Goal: Check status: Check status

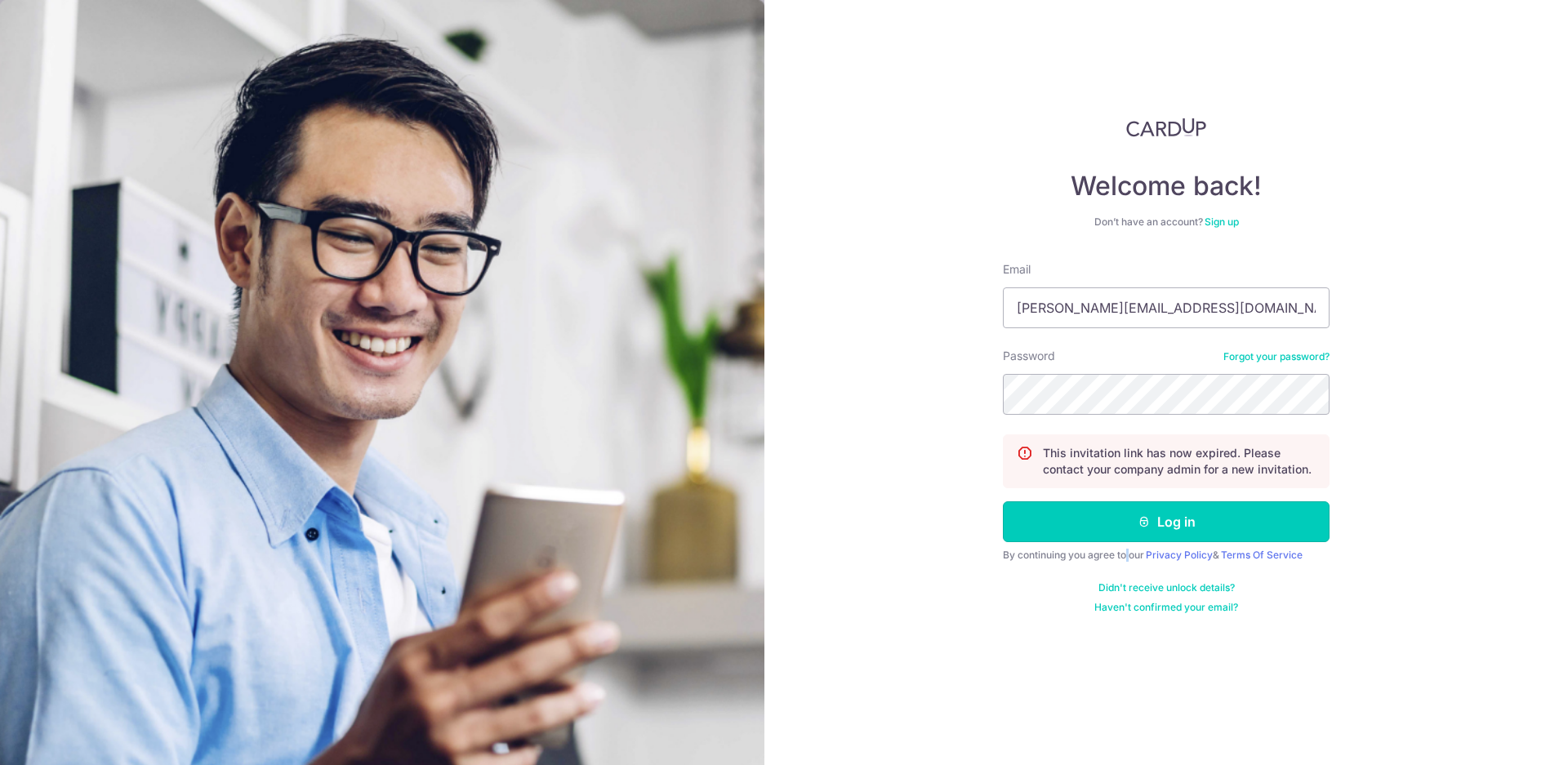
drag, startPoint x: 1130, startPoint y: 530, endPoint x: 1059, endPoint y: 494, distance: 79.6
click at [1131, 529] on button "Log in" at bounding box center [1166, 522] width 327 height 41
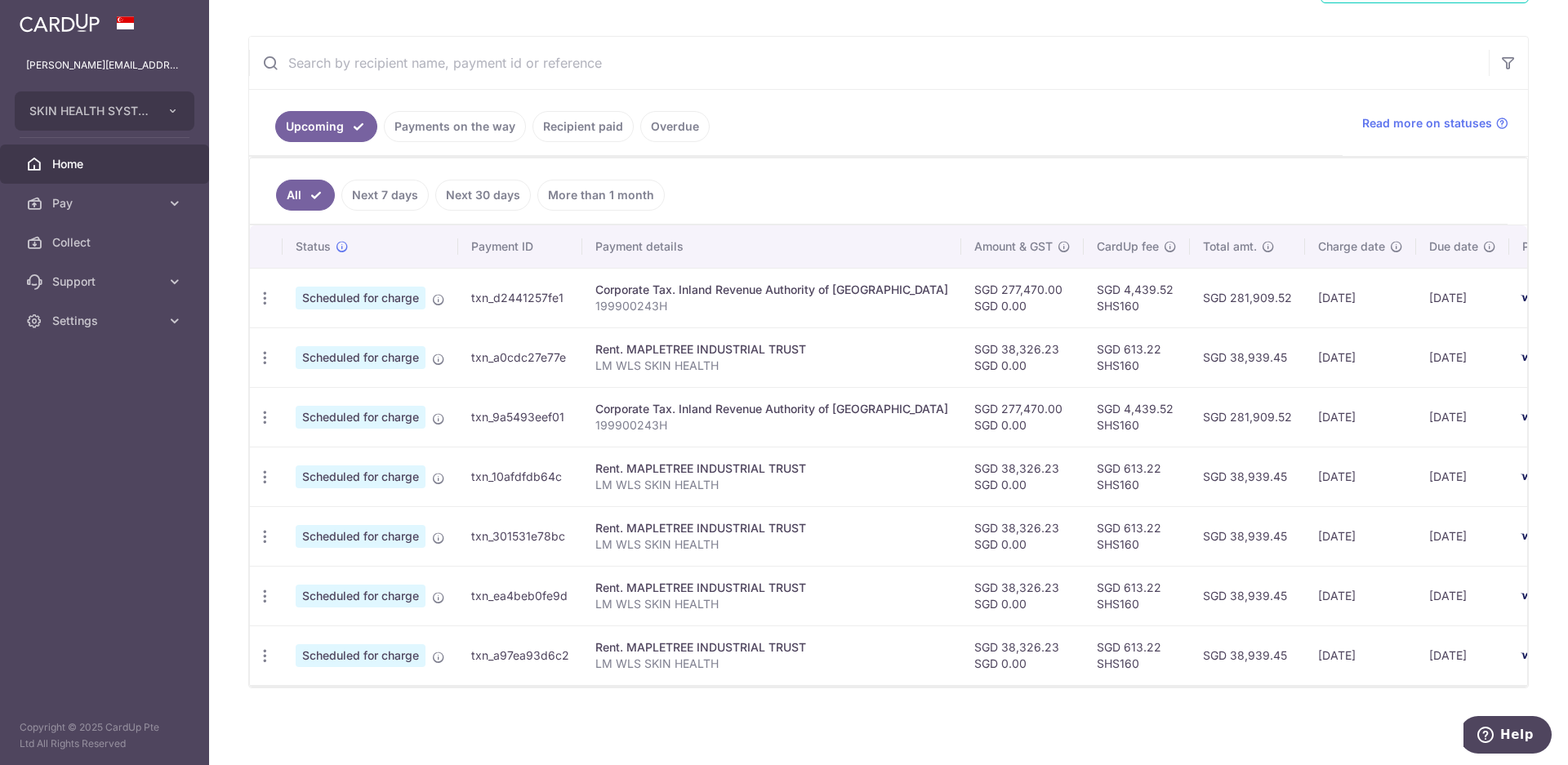
click at [575, 121] on link "Recipient paid" at bounding box center [583, 127] width 102 height 31
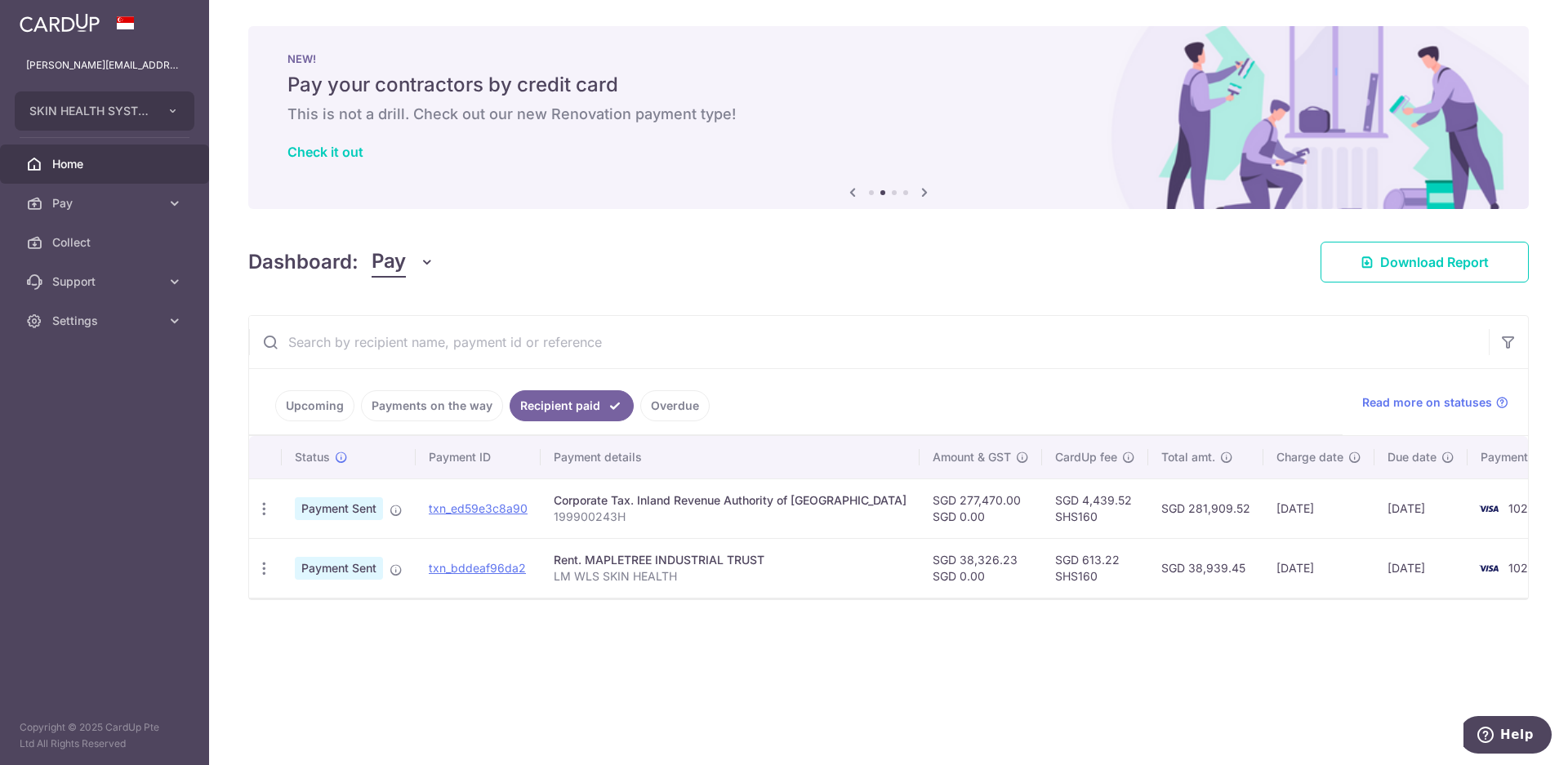
click at [468, 404] on link "Payments on the way" at bounding box center [432, 406] width 142 height 31
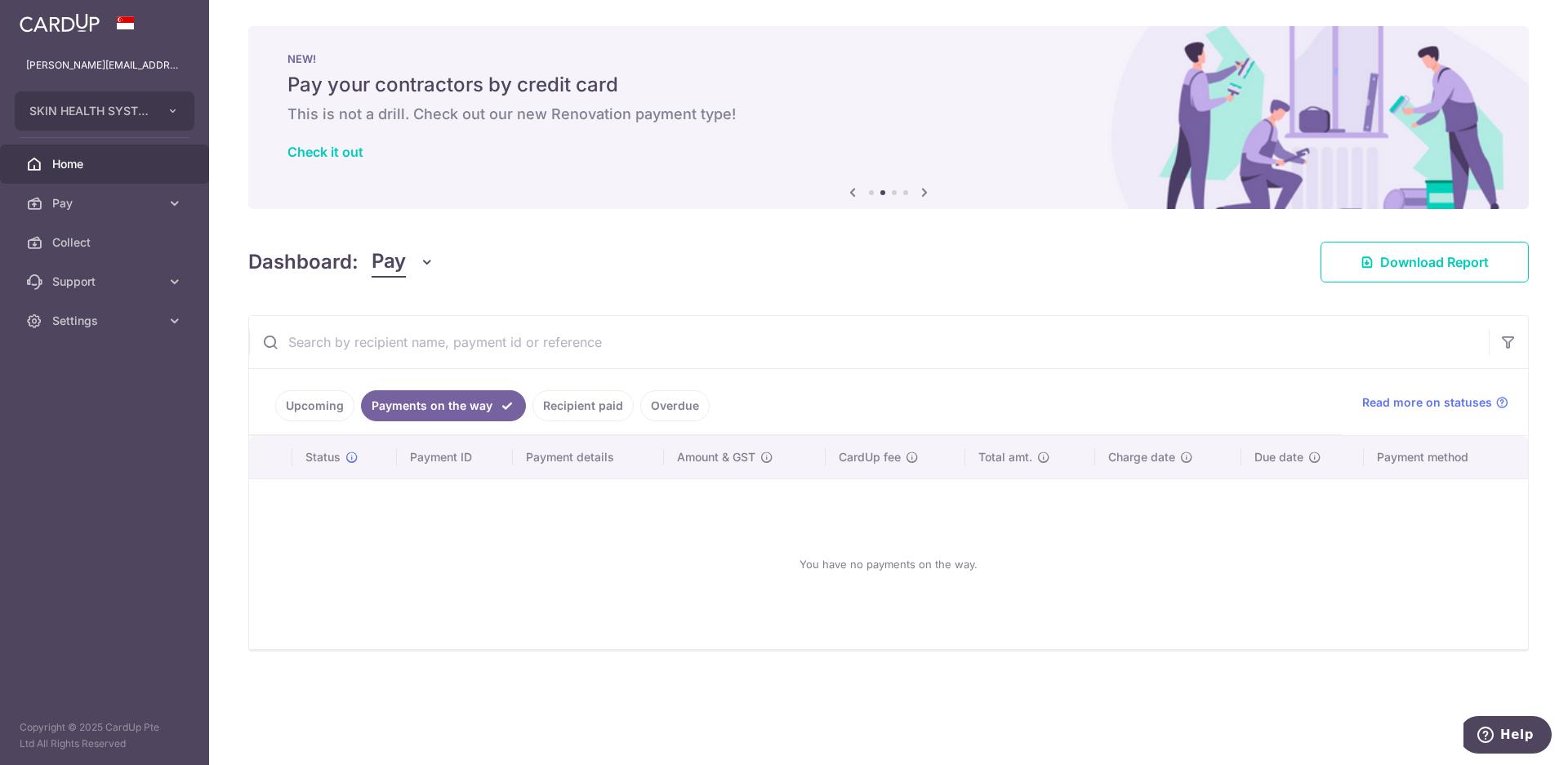
click at [299, 406] on link "Upcoming" at bounding box center [315, 406] width 80 height 31
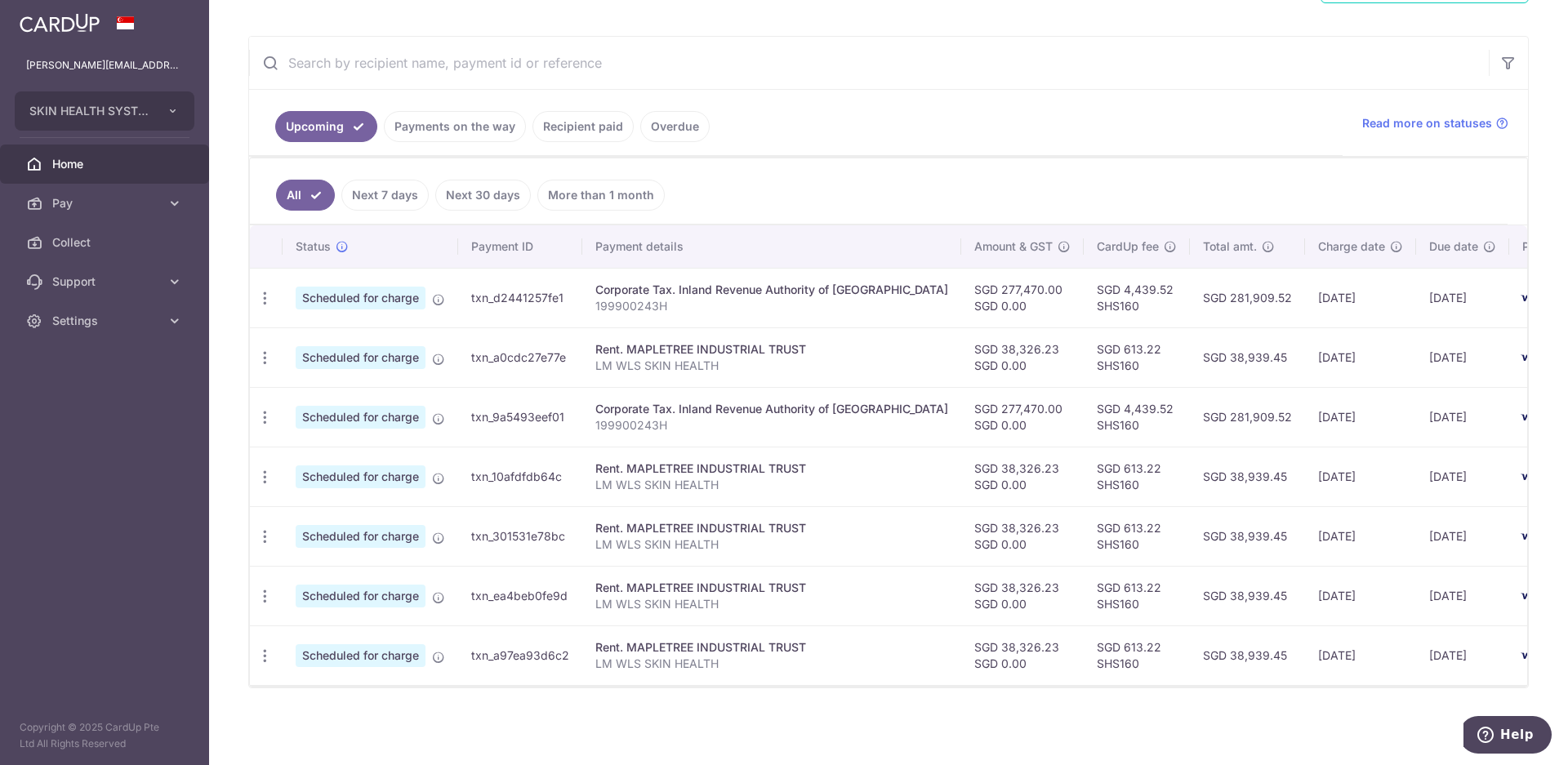
scroll to position [278, 0]
